Goal: Task Accomplishment & Management: Complete application form

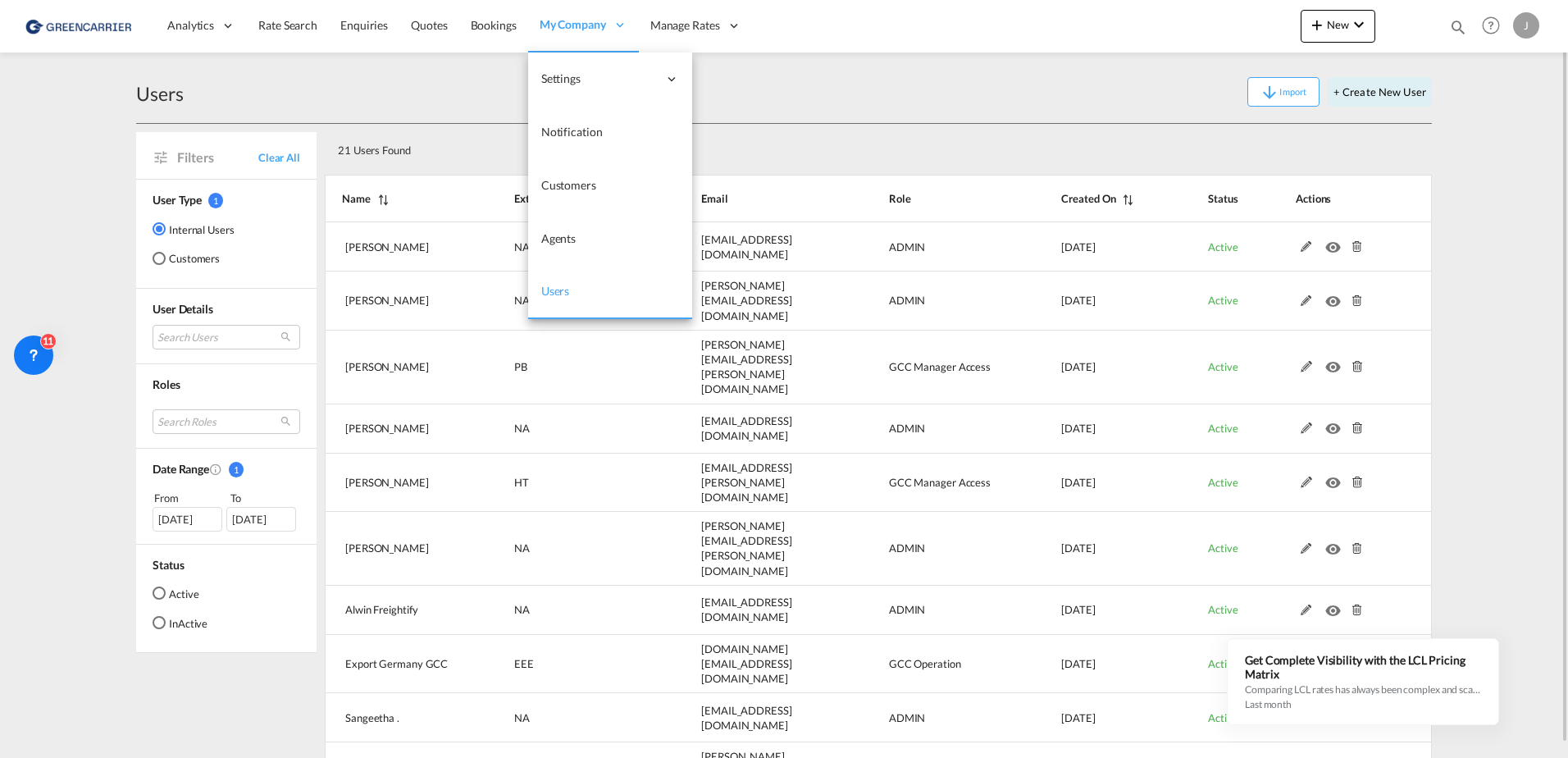
click at [563, 291] on span "Users" at bounding box center [556, 291] width 29 height 14
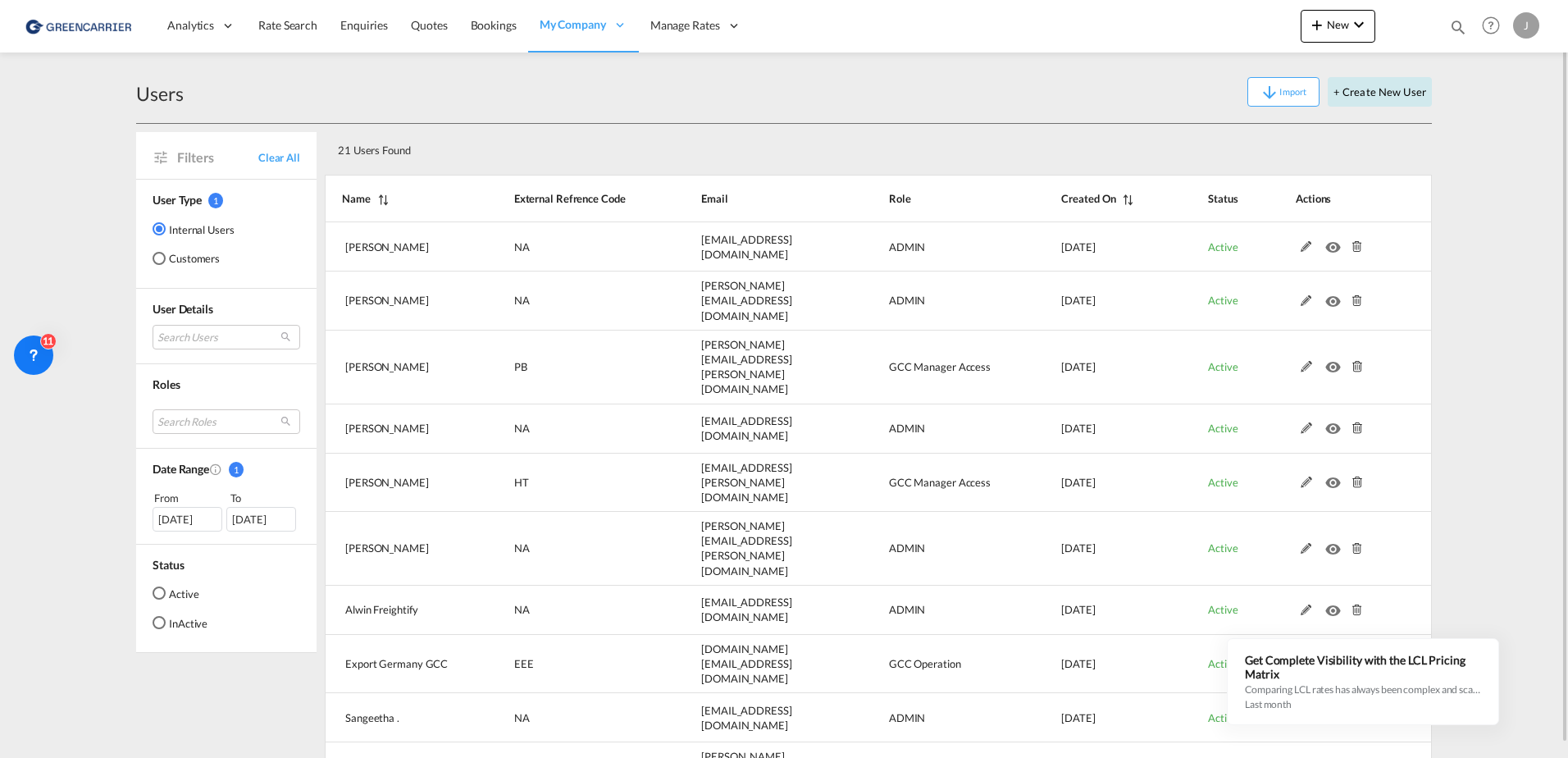
click at [1375, 87] on button "+ Create New User" at bounding box center [1380, 92] width 104 height 29
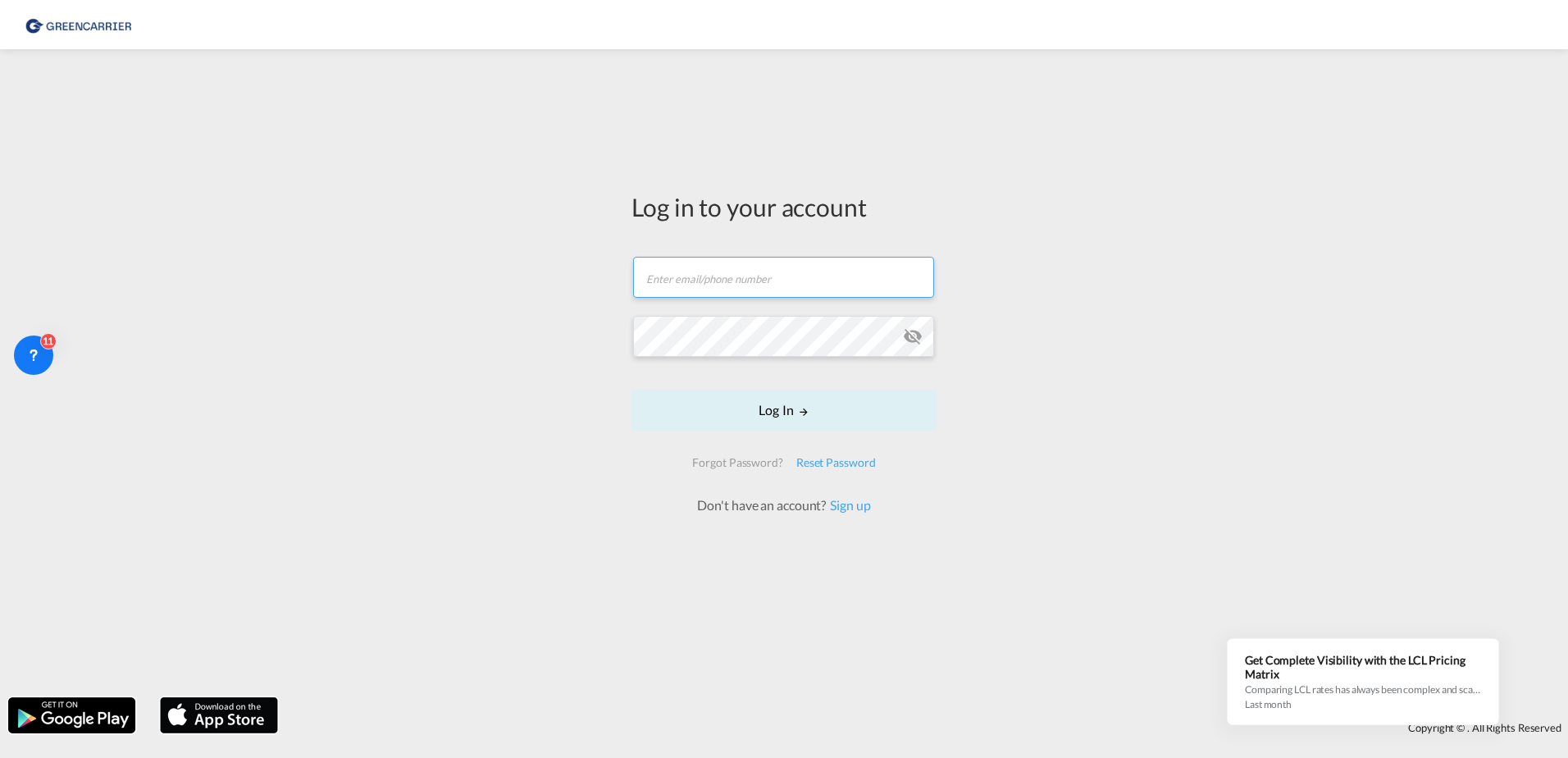
type input "[PERSON_NAME][EMAIL_ADDRESS][PERSON_NAME][DOMAIN_NAME]"
click at [791, 403] on button "Log In" at bounding box center [784, 410] width 305 height 41
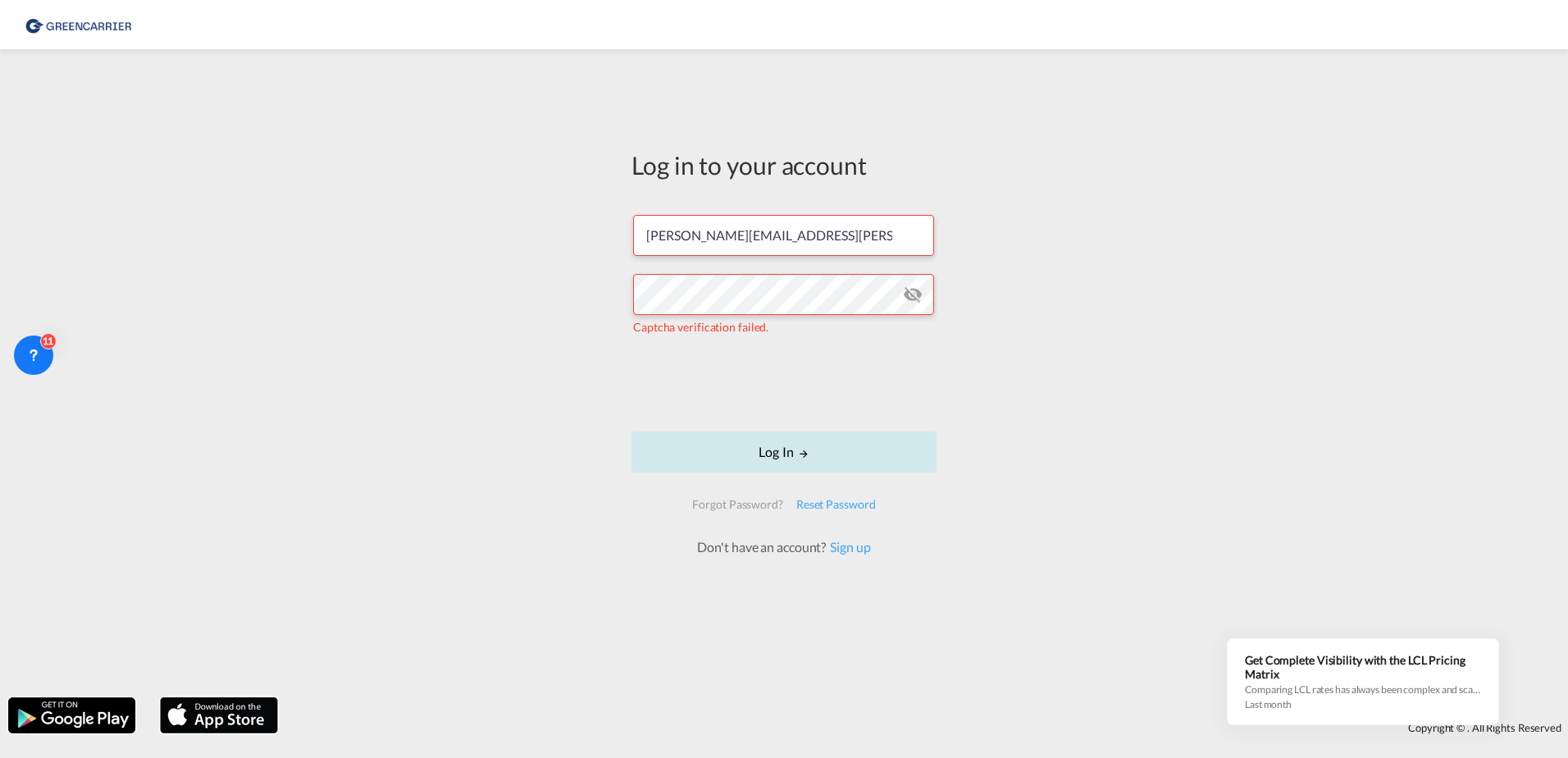
drag, startPoint x: 794, startPoint y: 453, endPoint x: 765, endPoint y: 473, distance: 35.2
click at [792, 455] on button "Log In" at bounding box center [784, 452] width 305 height 41
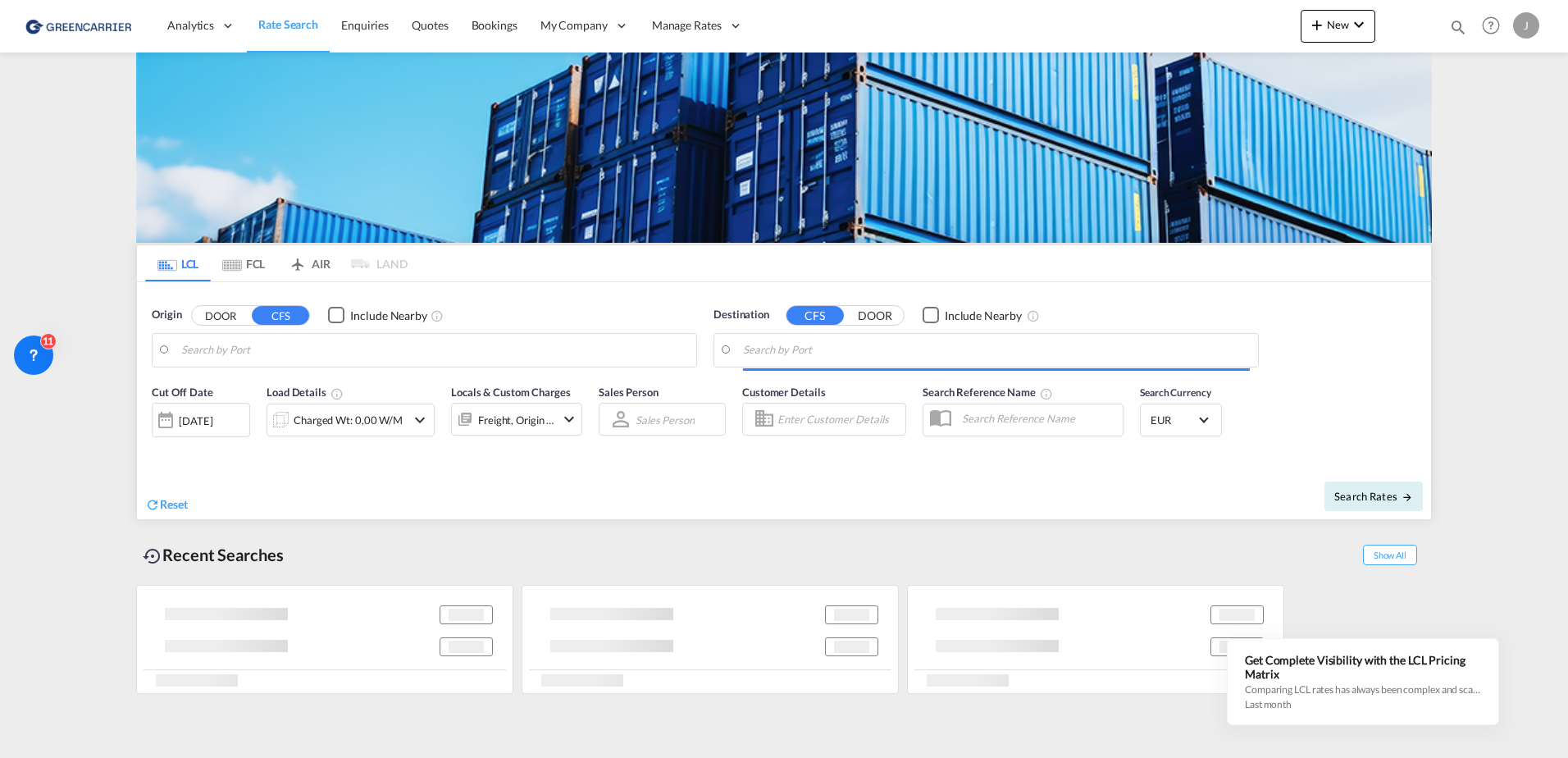
type input "[GEOGRAPHIC_DATA], [GEOGRAPHIC_DATA]"
type input "[GEOGRAPHIC_DATA], SH, CNSHA"
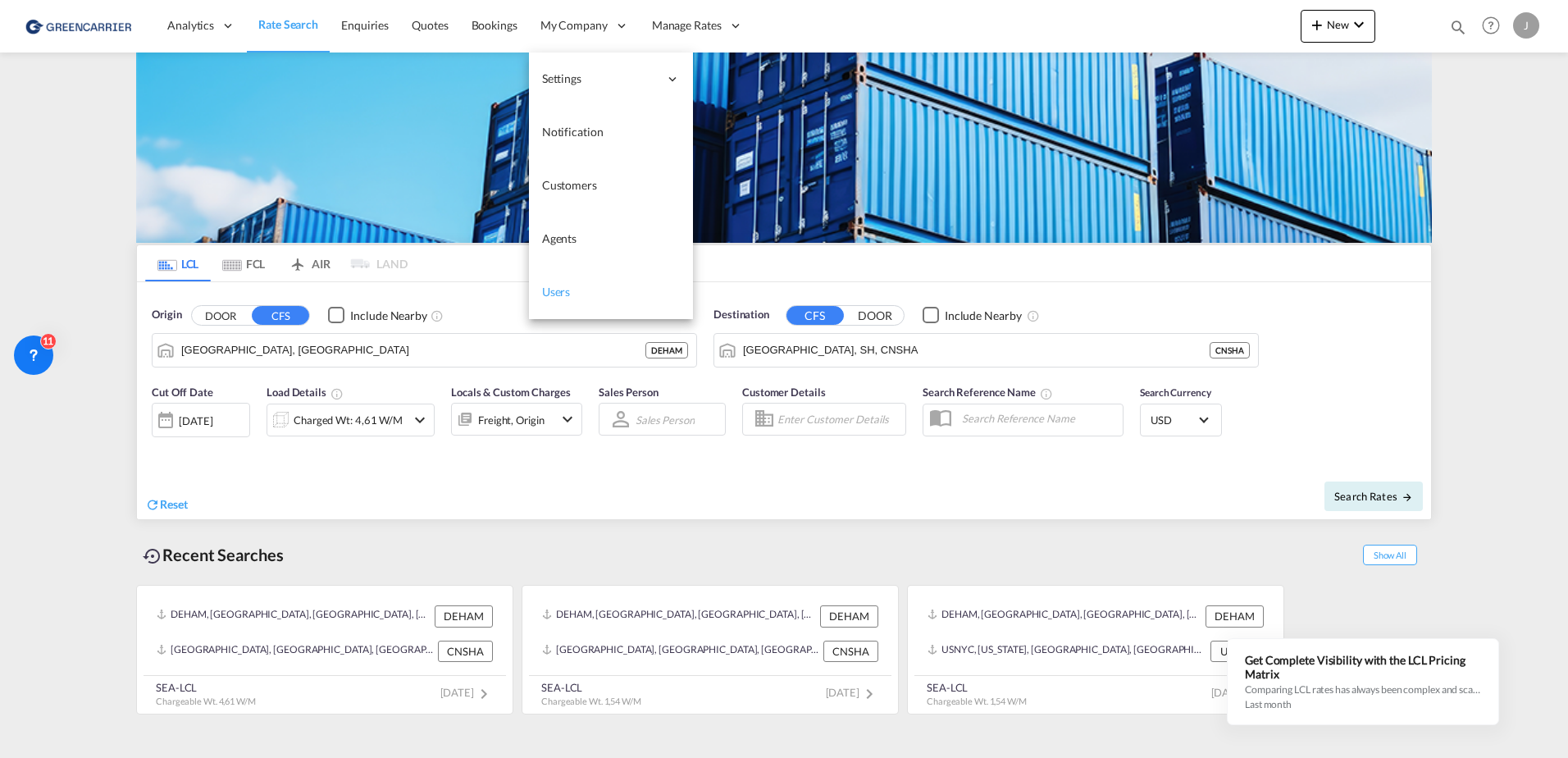
click at [558, 290] on span "Users" at bounding box center [557, 292] width 29 height 14
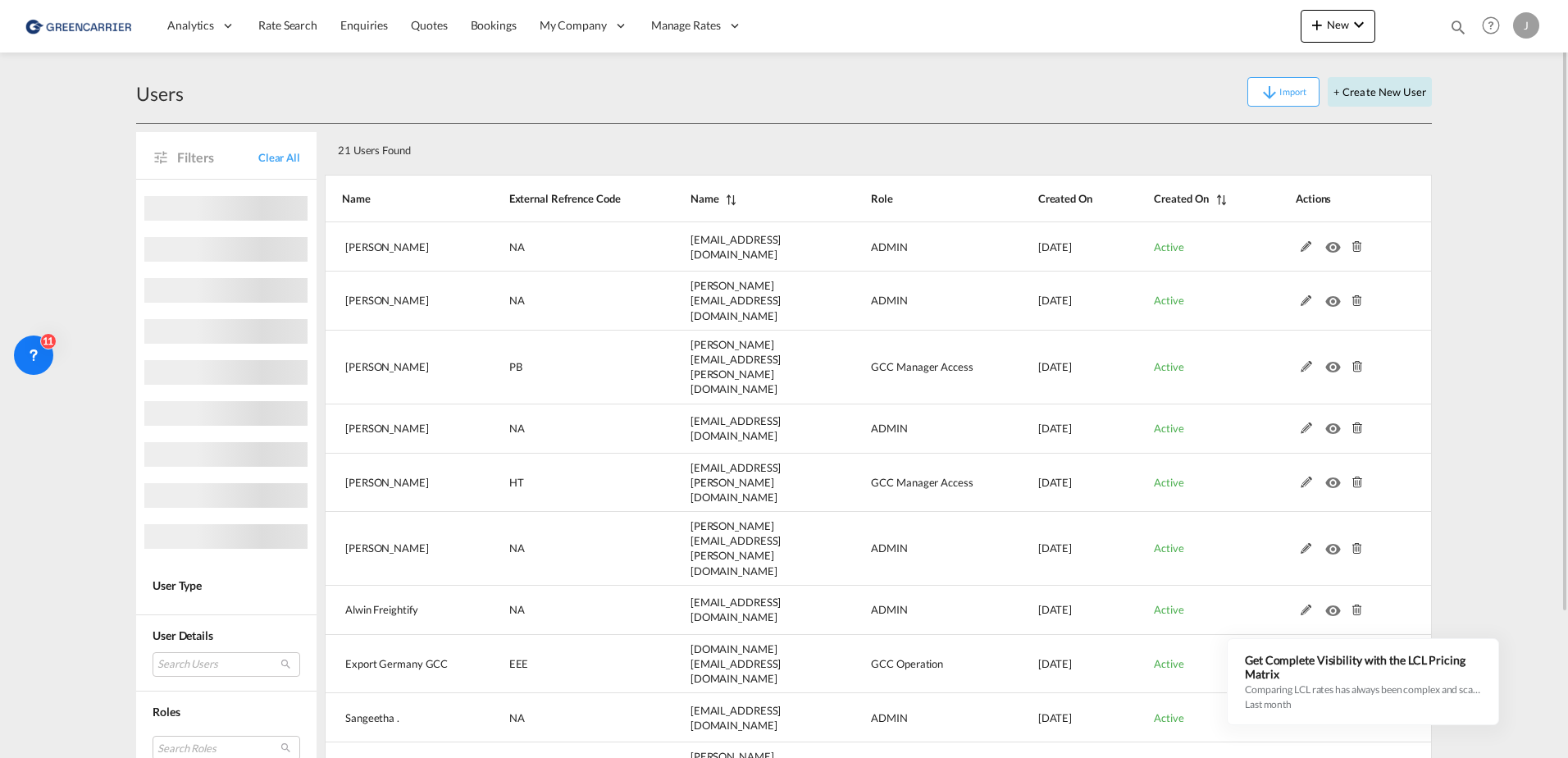
click at [1368, 91] on button "+ Create New User" at bounding box center [1380, 92] width 104 height 29
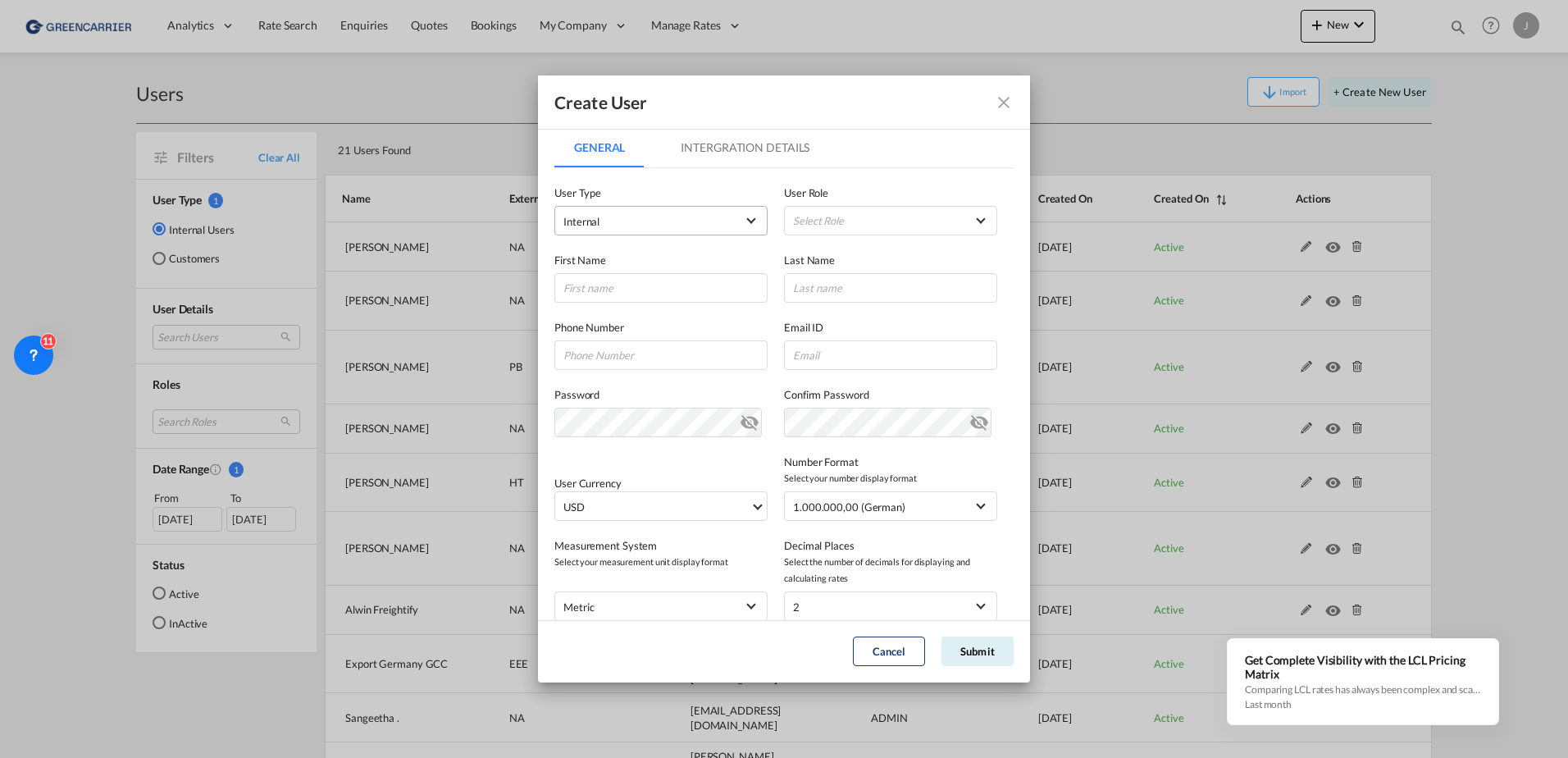
click at [627, 222] on span "Internal" at bounding box center [649, 222] width 172 height 17
click at [614, 265] on md-option "Customer" at bounding box center [659, 261] width 216 height 39
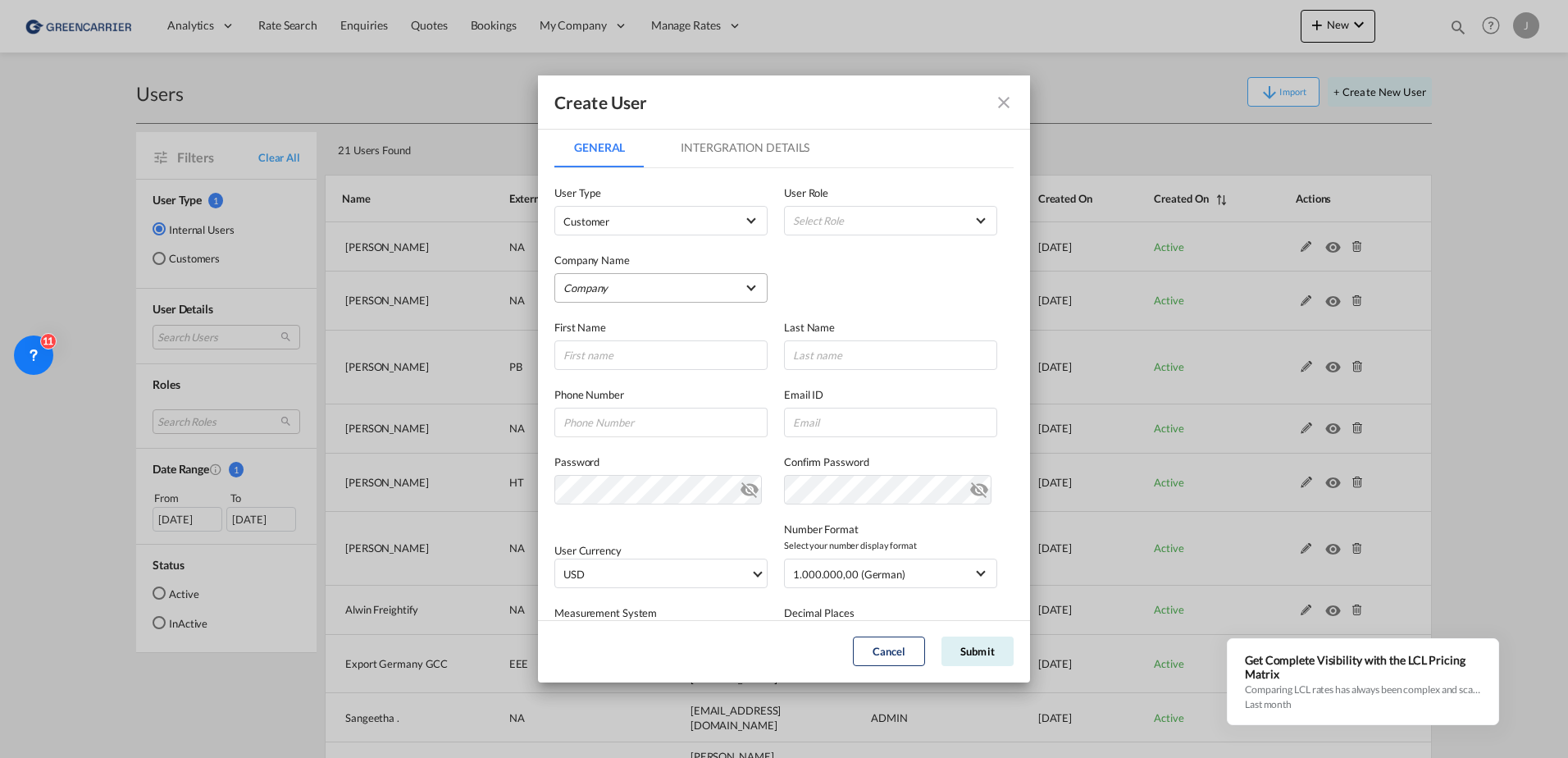
click at [622, 292] on md-select "Company Am Zehnhoff-Söns GmbH International Logistic Services AMA FREIGHT AGENC…" at bounding box center [661, 287] width 213 height 29
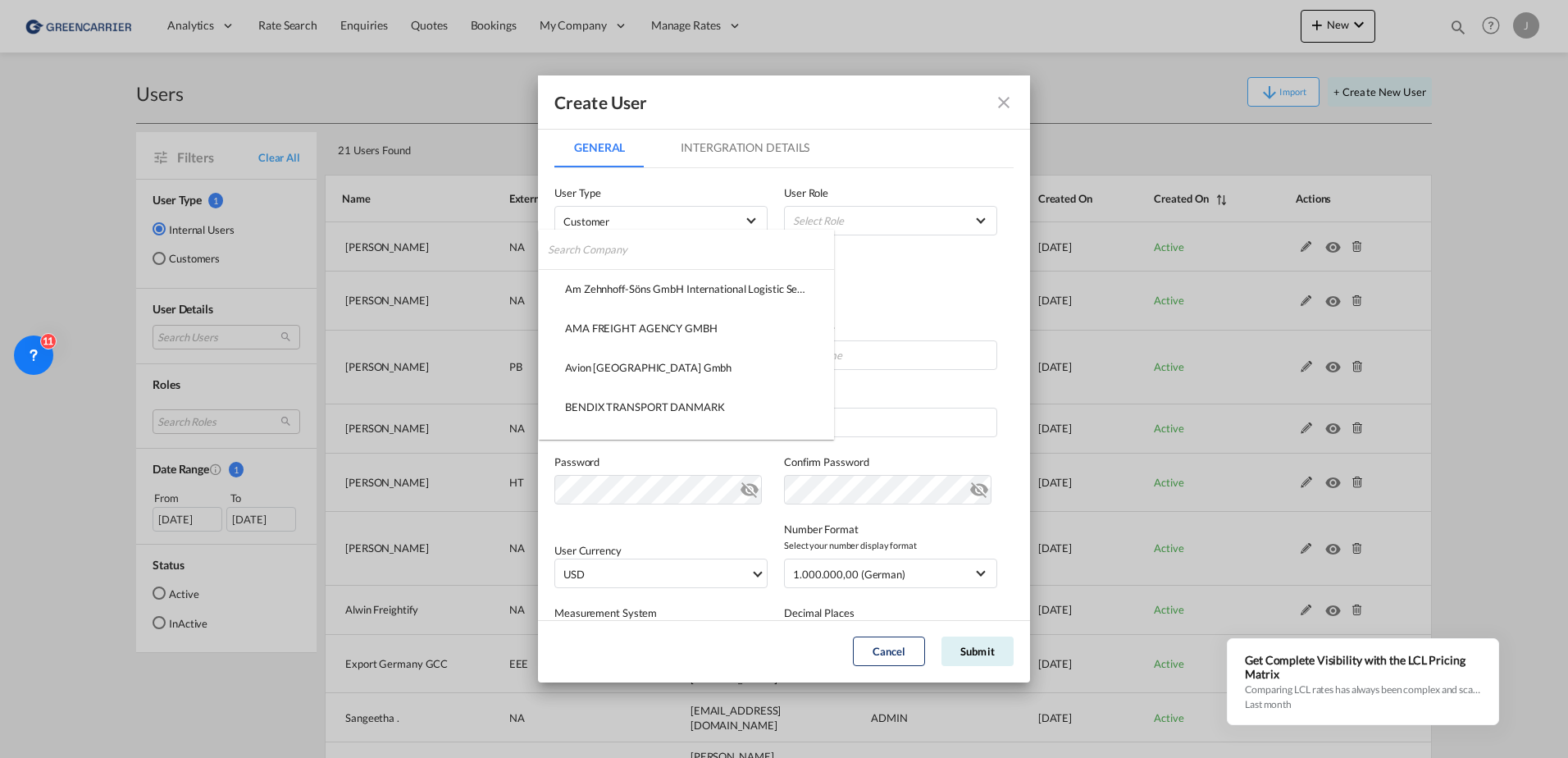
click at [622, 243] on input "search" at bounding box center [690, 249] width 286 height 39
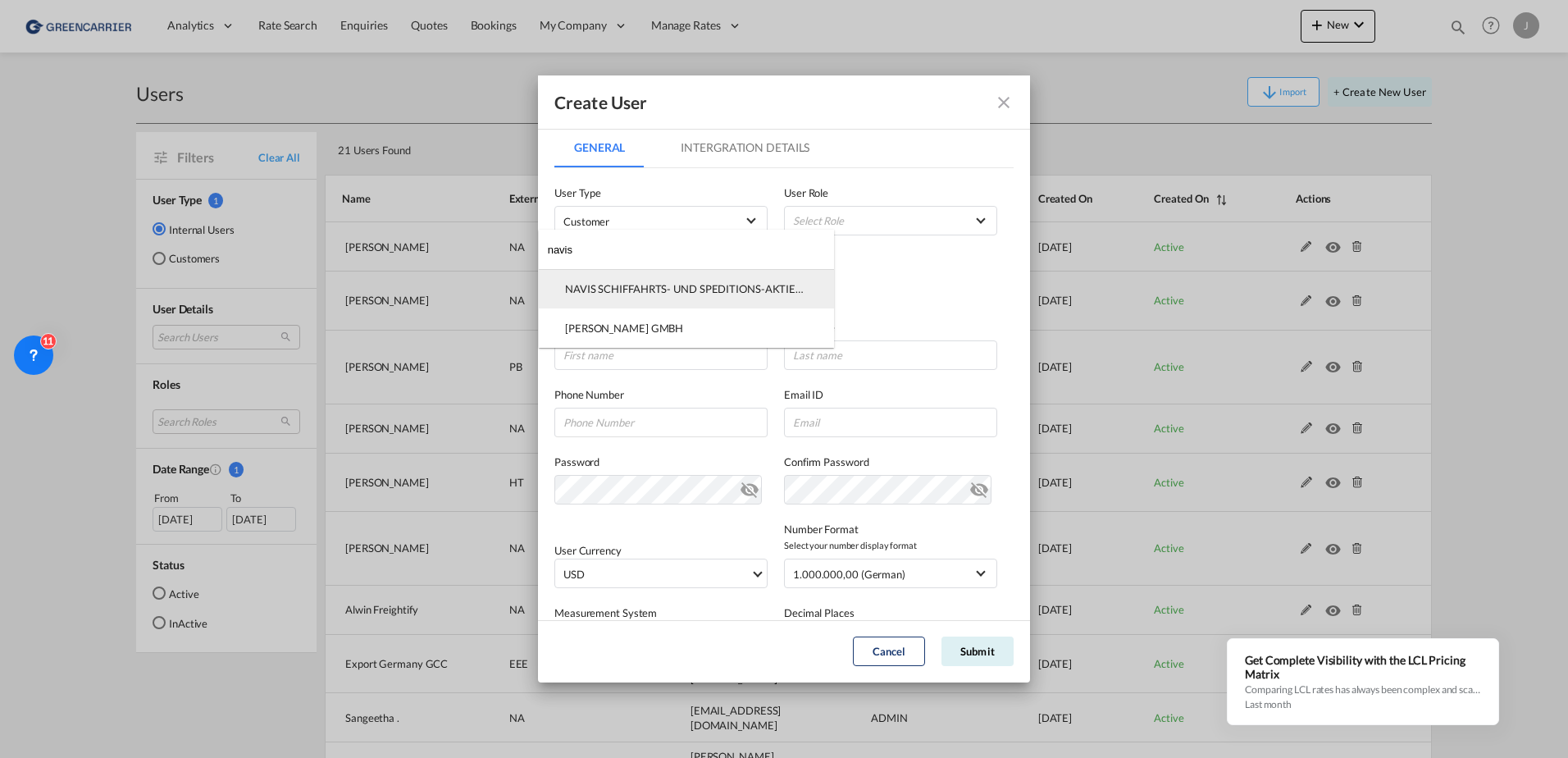
type input "navis"
click at [617, 292] on div "NAVIS SCHIFFAHRTS- UND SPEDITIONS-AKTIENGESELLSCHAFT" at bounding box center [686, 289] width 243 height 15
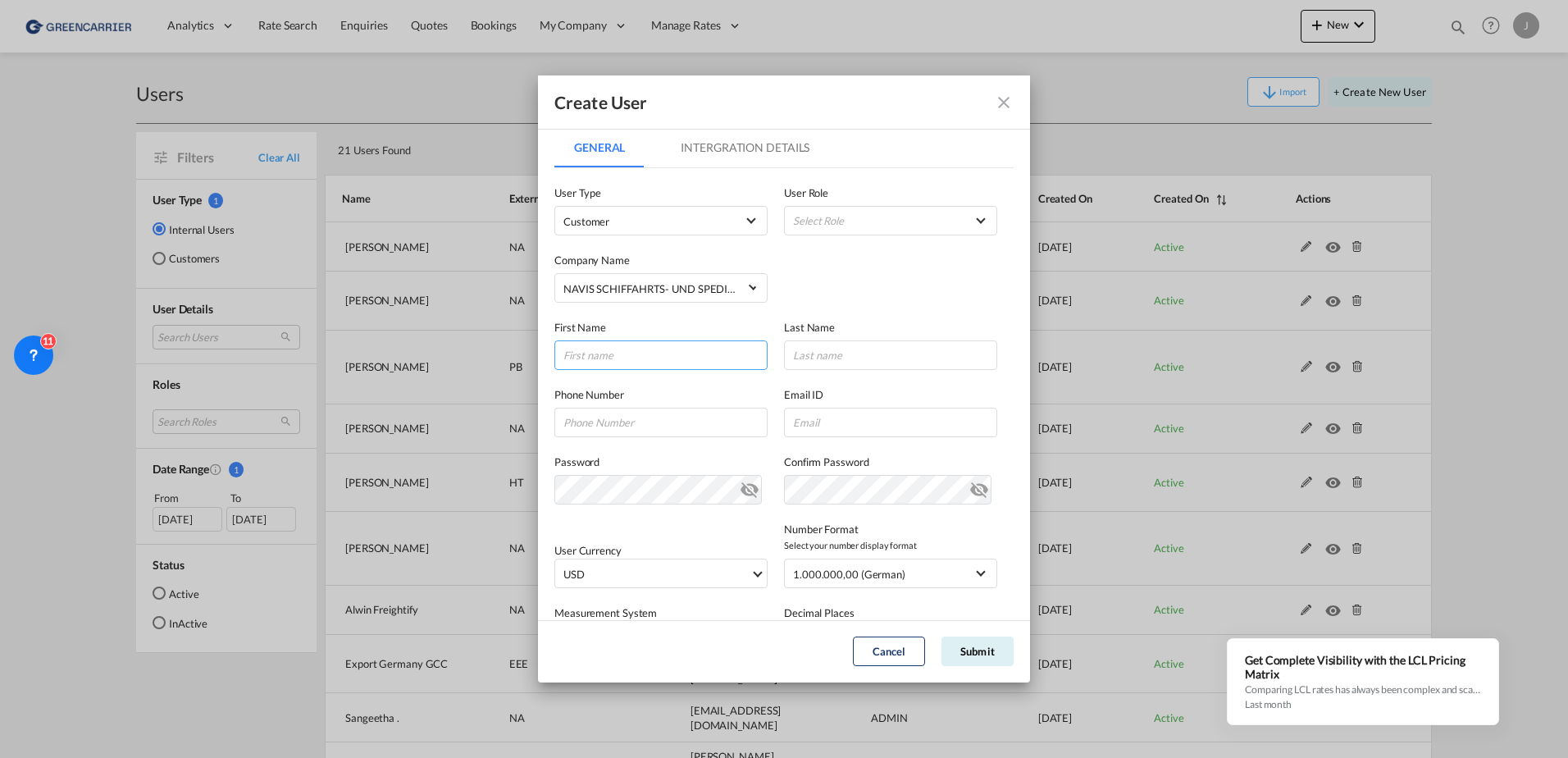
click at [632, 348] on input "GeneralIntergration Details ..." at bounding box center [661, 355] width 213 height 29
type input "Severine"
type input "[PERSON_NAME]"
type input "040 78948217"
click at [818, 426] on input "GeneralIntergration Details ..." at bounding box center [891, 422] width 213 height 29
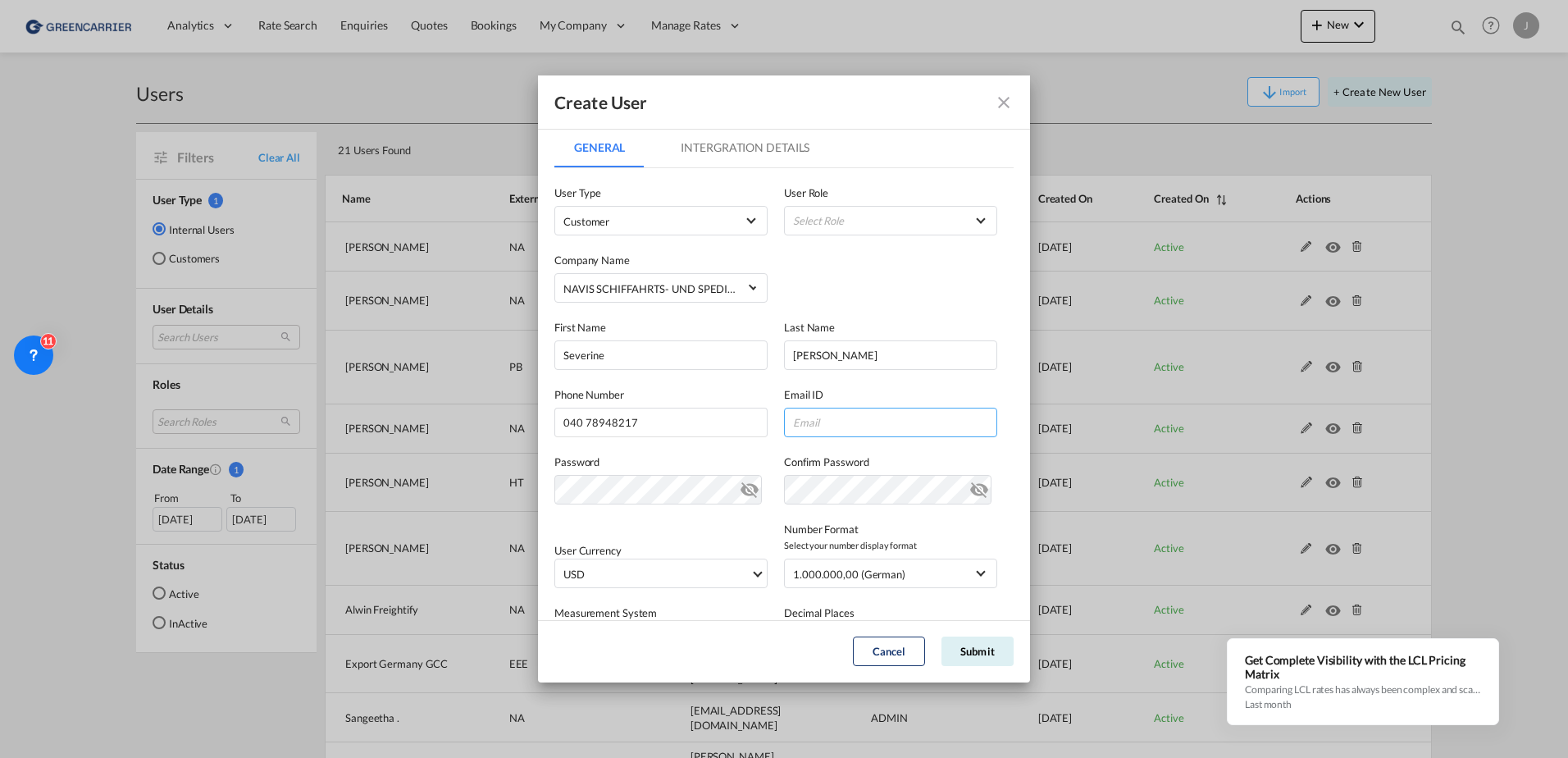
paste input "[EMAIL_ADDRESS][DOMAIN_NAME]"
type input "[EMAIL_ADDRESS][DOMAIN_NAME]"
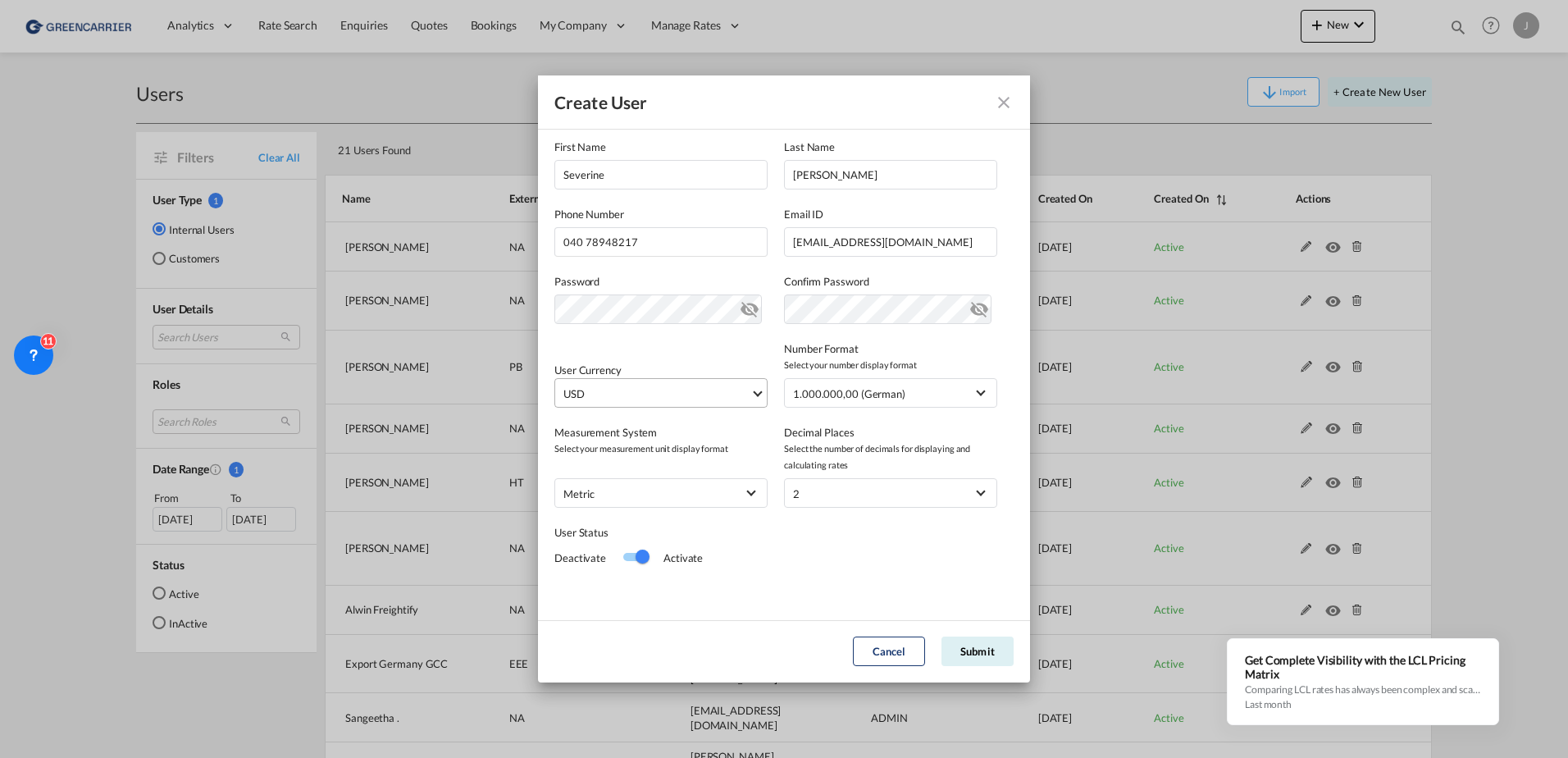
click at [634, 393] on span "USD" at bounding box center [657, 394] width 187 height 17
click at [608, 391] on input "search" at bounding box center [684, 387] width 240 height 15
type input "eur"
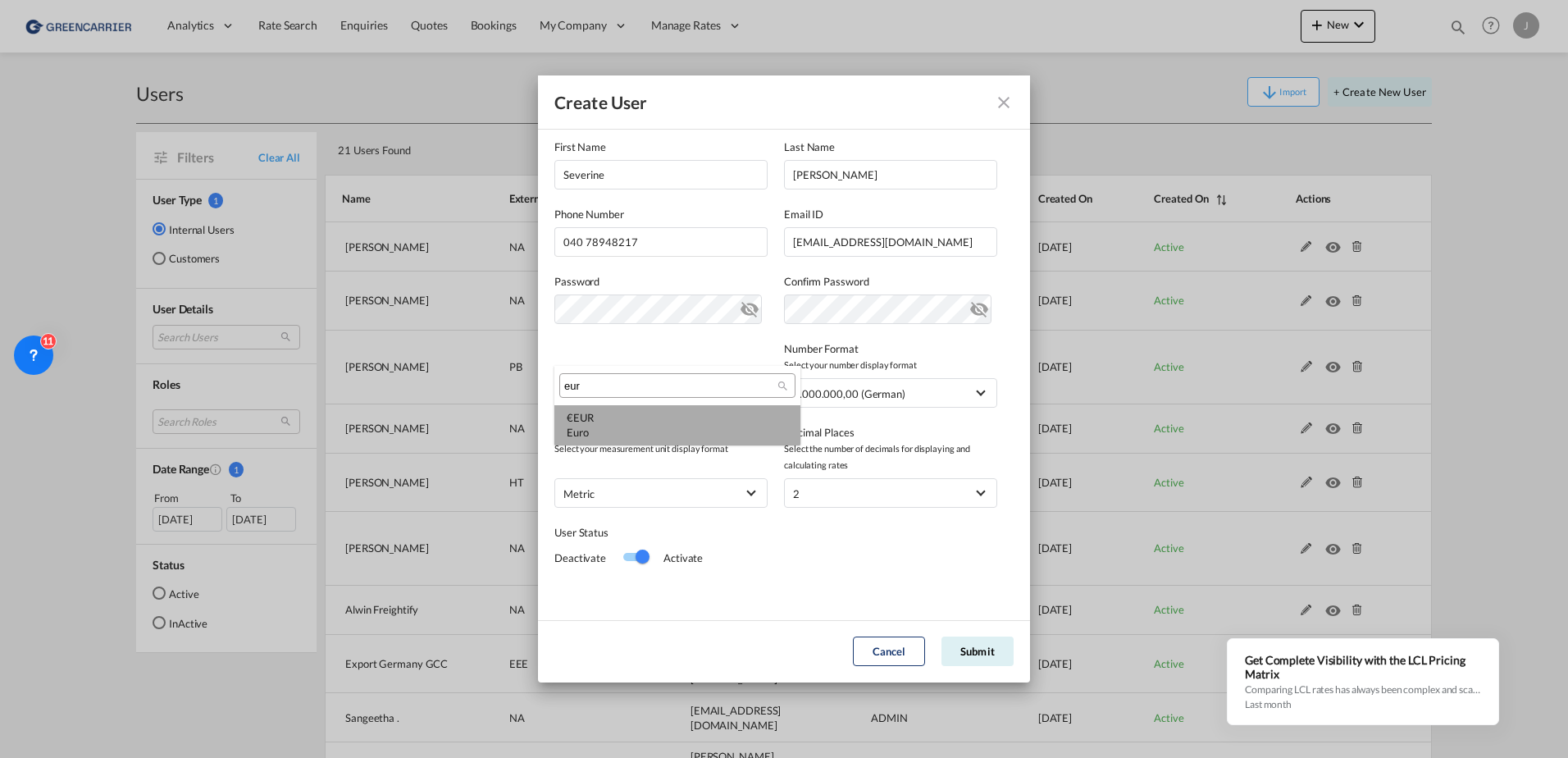
click at [614, 425] on div "Euro" at bounding box center [678, 433] width 222 height 15
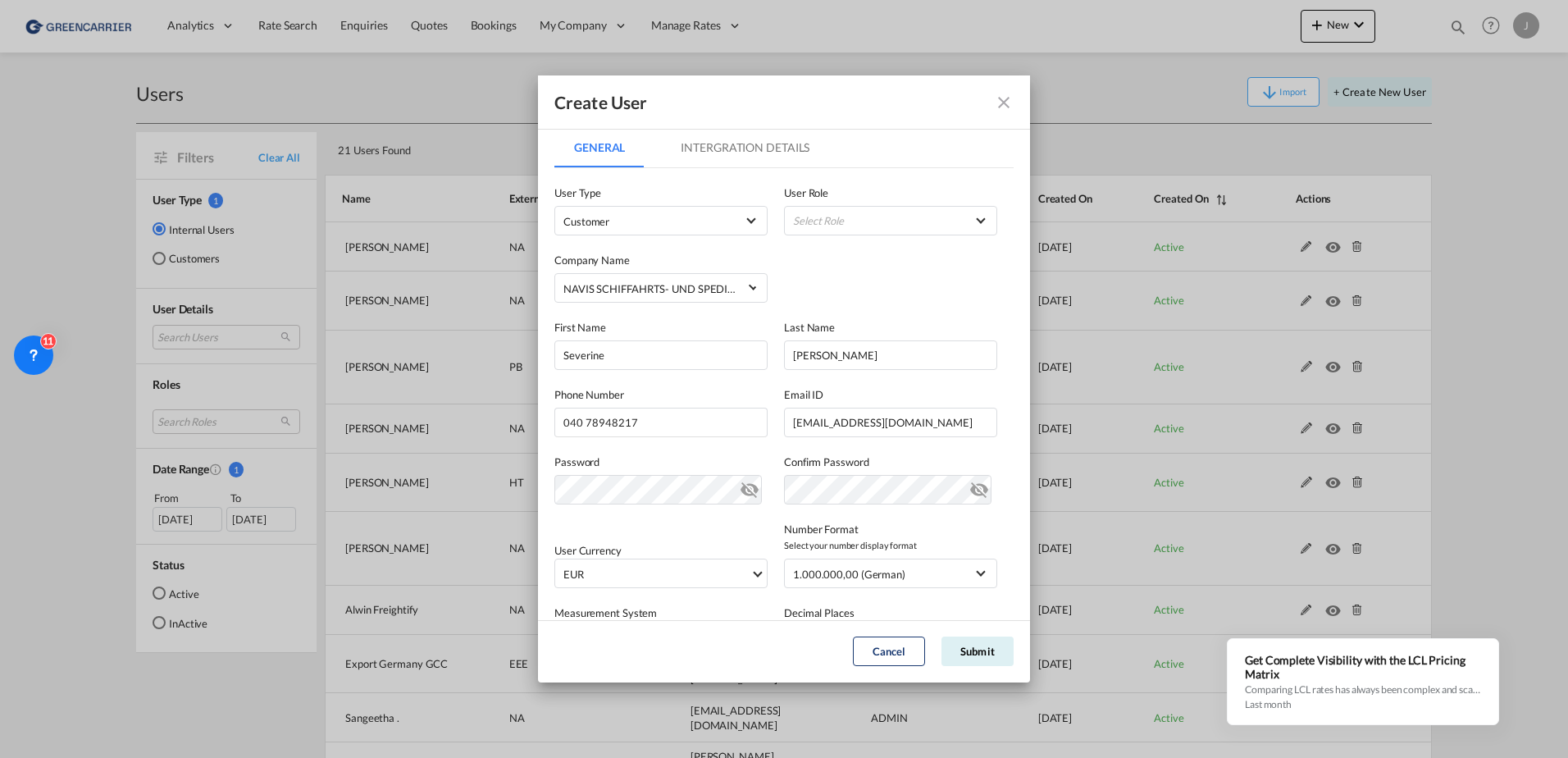
click at [826, 240] on div "Company Name [PERSON_NAME]- UND SPEDITIONS-AKTIENGESELLSCHAFT" at bounding box center [784, 269] width 459 height 67
click at [826, 232] on md-select "Select Role BCO GLOBAL GCC Customers FCL USER_DEFINED GCC Customers LCL USER_DE…" at bounding box center [891, 220] width 213 height 29
click at [824, 301] on div "GCC Customers LCL USER_DEFINED" at bounding box center [836, 301] width 96 height 15
click at [701, 155] on md-tab-item "Intergration Details" at bounding box center [745, 147] width 168 height 39
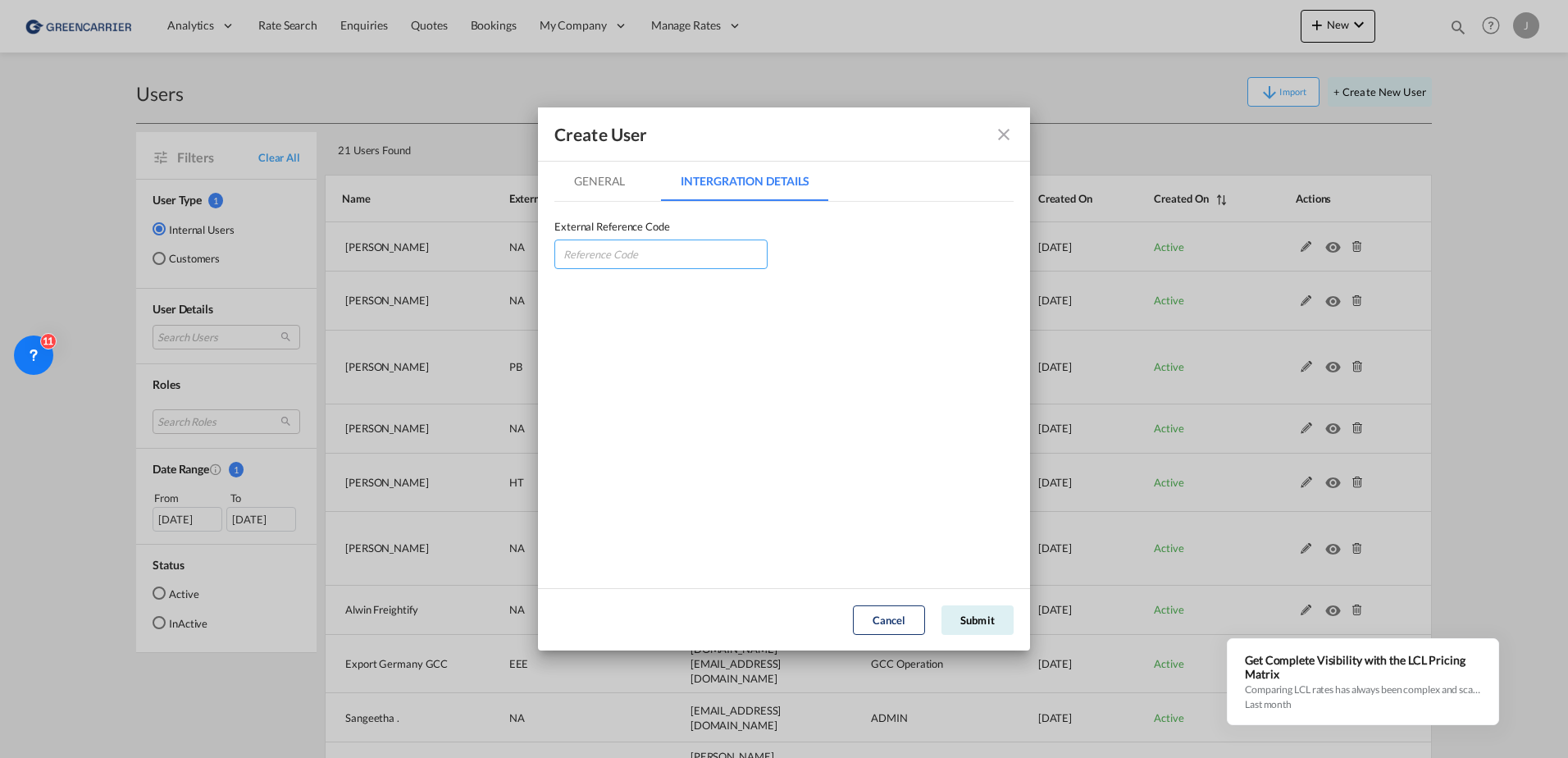
click at [613, 247] on input "GeneralIntergration Details ..." at bounding box center [661, 254] width 213 height 29
type input "n"
click at [578, 256] on input "GeneralIntergration Details ..." at bounding box center [661, 254] width 213 height 29
type input "NAVSCHHAM"
click at [625, 173] on md-tab-item "General" at bounding box center [599, 181] width 90 height 39
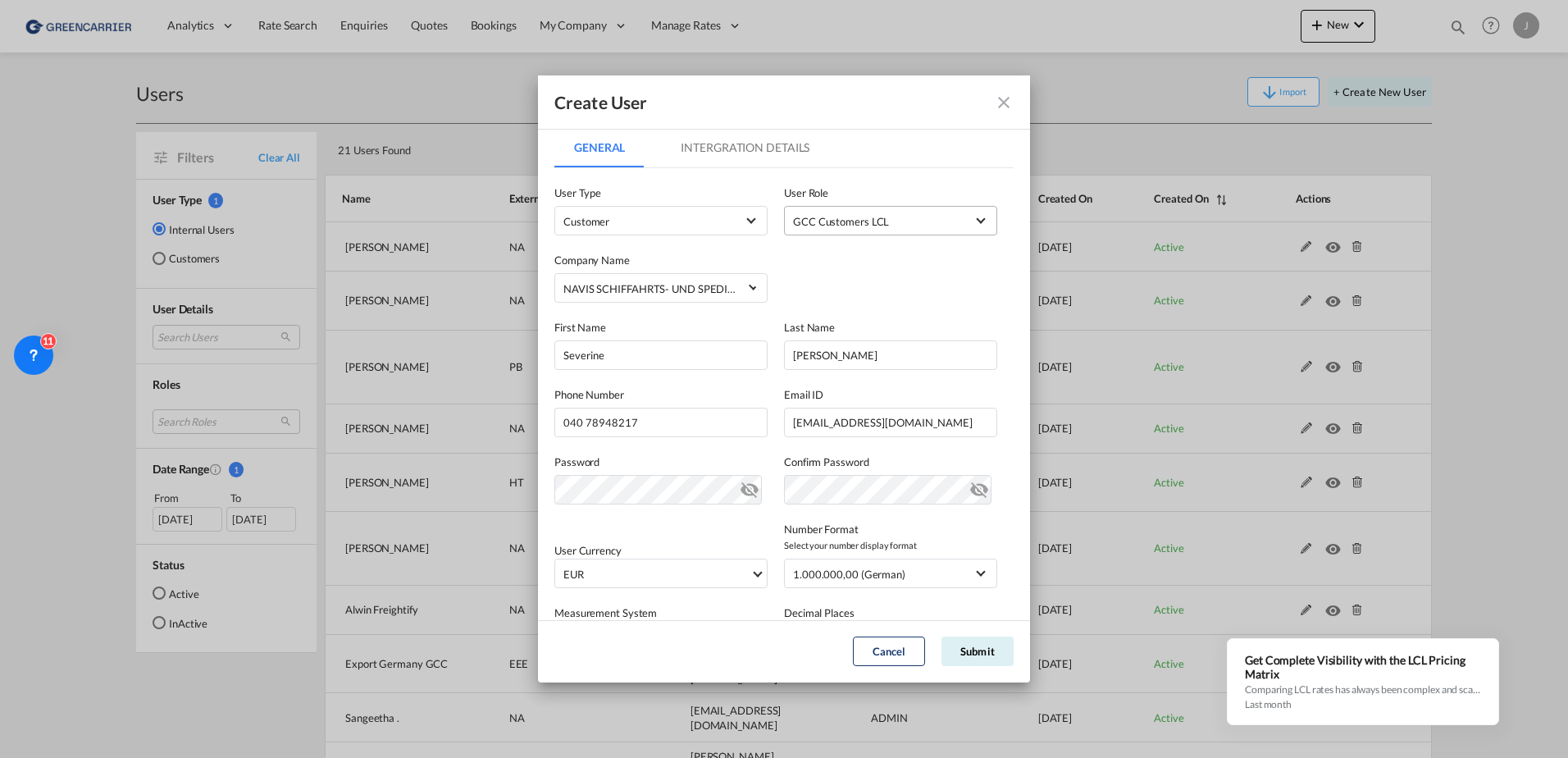
click at [969, 497] on md-icon "icon-eye-off" at bounding box center [978, 486] width 19 height 19
click at [972, 495] on md-icon "icon-eye-off" at bounding box center [978, 486] width 19 height 19
click at [744, 489] on md-icon "icon-eye-off" at bounding box center [749, 486] width 19 height 19
click at [742, 487] on md-icon "icon-eye-off" at bounding box center [749, 486] width 19 height 19
click at [963, 643] on button "Submit" at bounding box center [978, 651] width 72 height 29
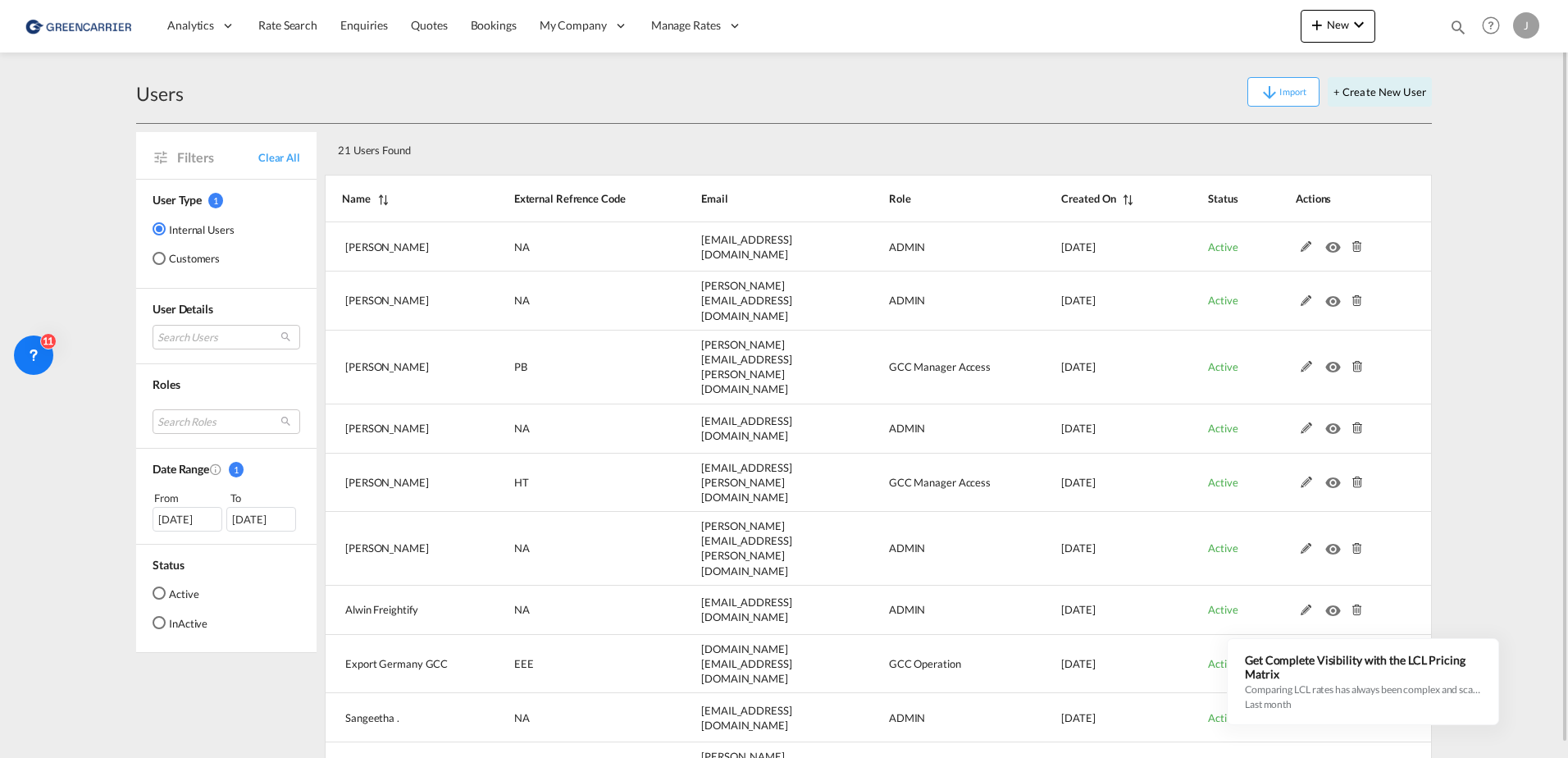
click at [657, 143] on div "21 Users Found" at bounding box center [824, 147] width 985 height 34
click at [990, 161] on div "21 Users Found" at bounding box center [878, 147] width 1107 height 47
drag, startPoint x: 695, startPoint y: 146, endPoint x: 720, endPoint y: 99, distance: 53.2
click at [695, 145] on div "21 Users Found" at bounding box center [824, 147] width 985 height 34
